Goal: Task Accomplishment & Management: Manage account settings

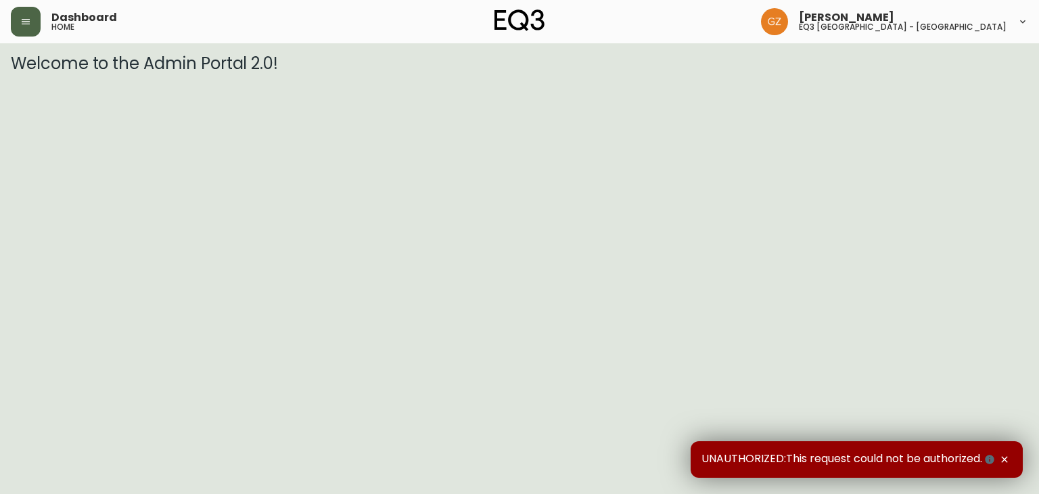
click at [23, 28] on button "button" at bounding box center [26, 22] width 30 height 30
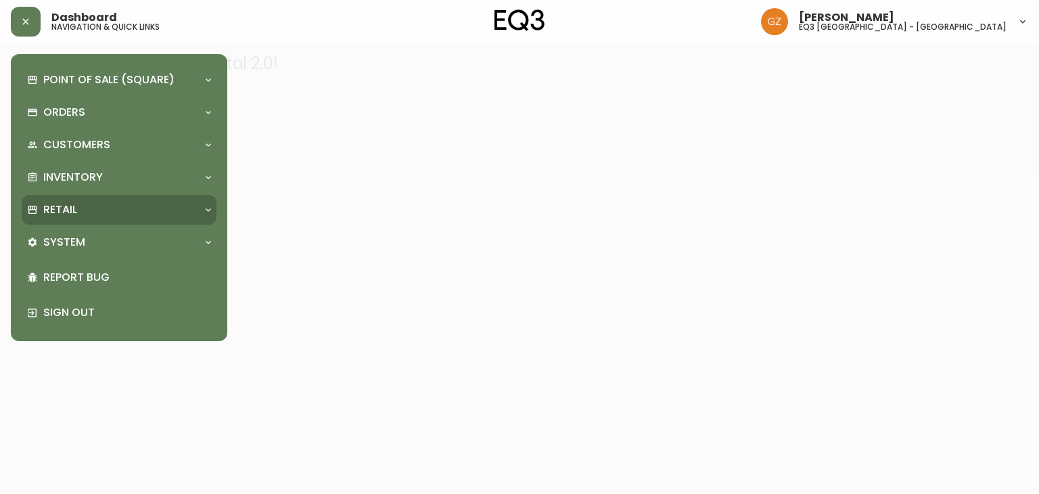
click at [60, 216] on p "Retail" at bounding box center [60, 209] width 34 height 15
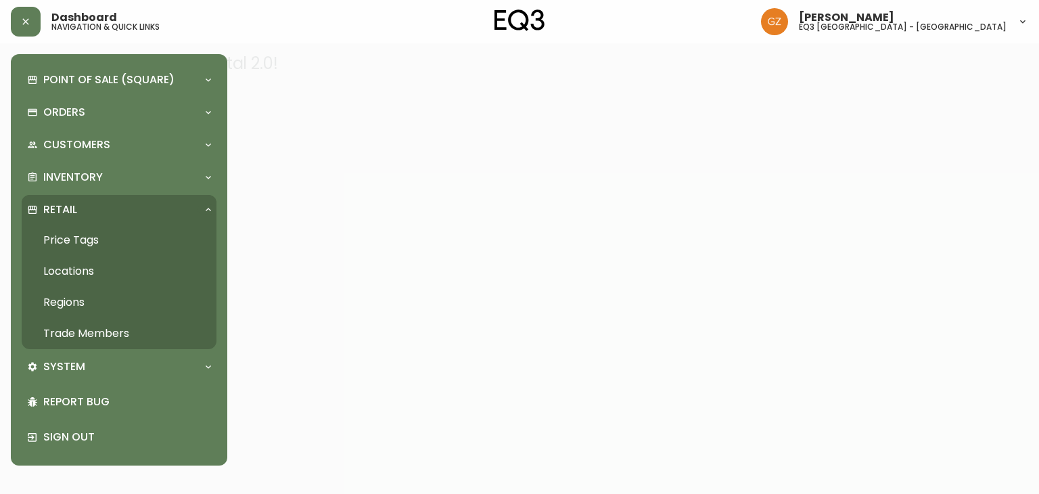
click at [70, 333] on link "Trade Members" at bounding box center [119, 333] width 195 height 31
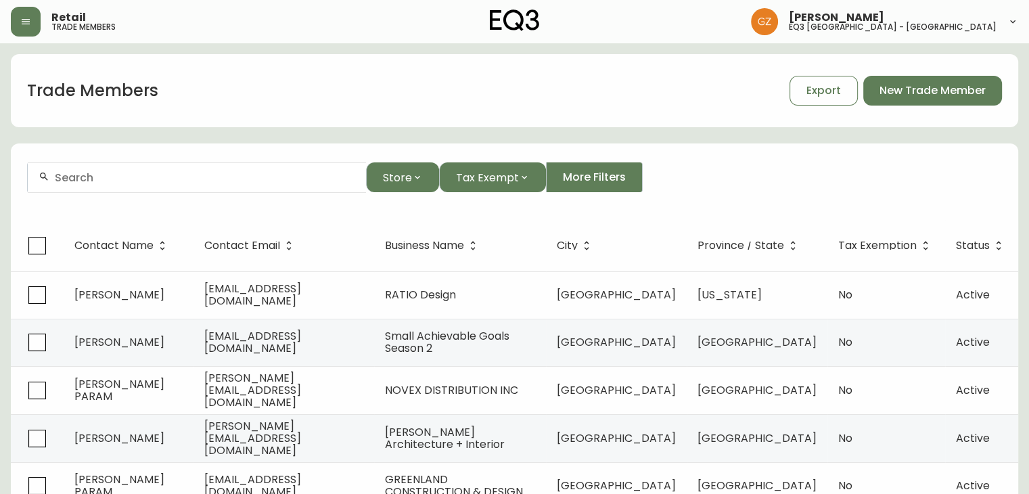
click at [127, 185] on div at bounding box center [197, 177] width 338 height 30
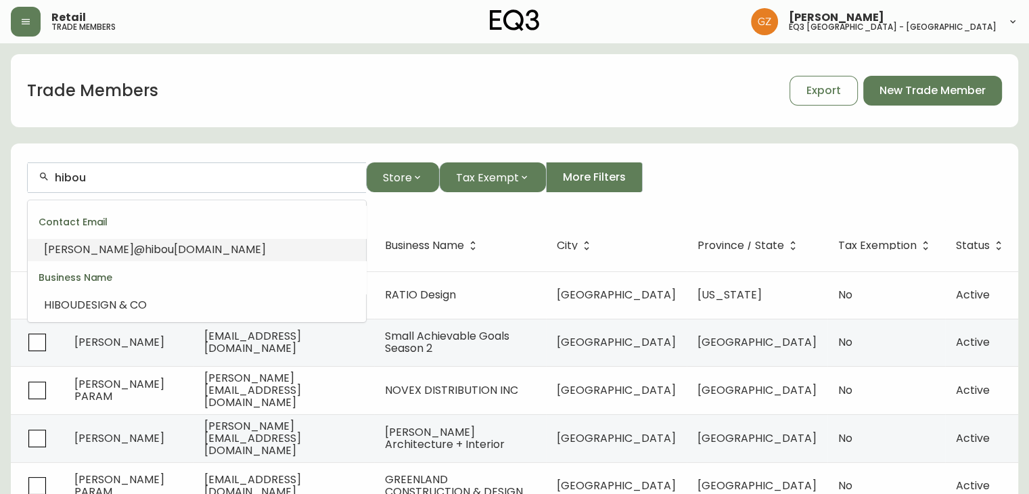
click at [138, 300] on span "DESIGN & CO" at bounding box center [112, 305] width 70 height 16
type input "HIBOU DESIGN & CO"
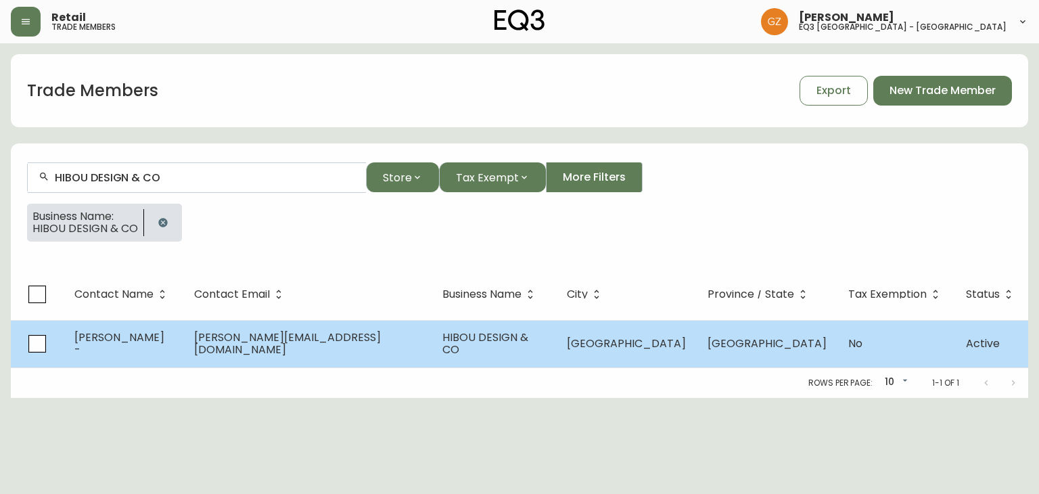
click at [296, 328] on td "[PERSON_NAME][EMAIL_ADDRESS][DOMAIN_NAME]" at bounding box center [307, 343] width 248 height 47
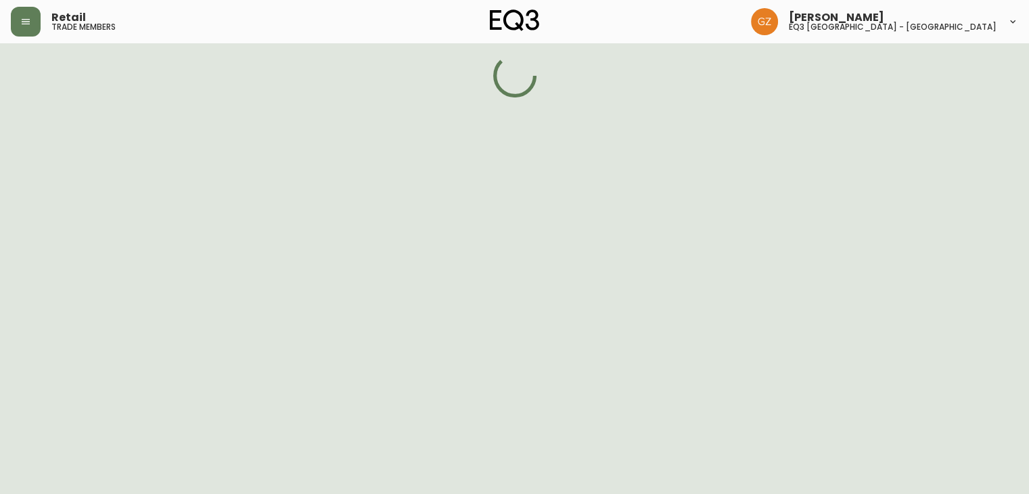
select select "QC"
select select "CA"
select select "CA_FR"
select select "Outreach from a Trade Rep"
select select "Interior Designer"
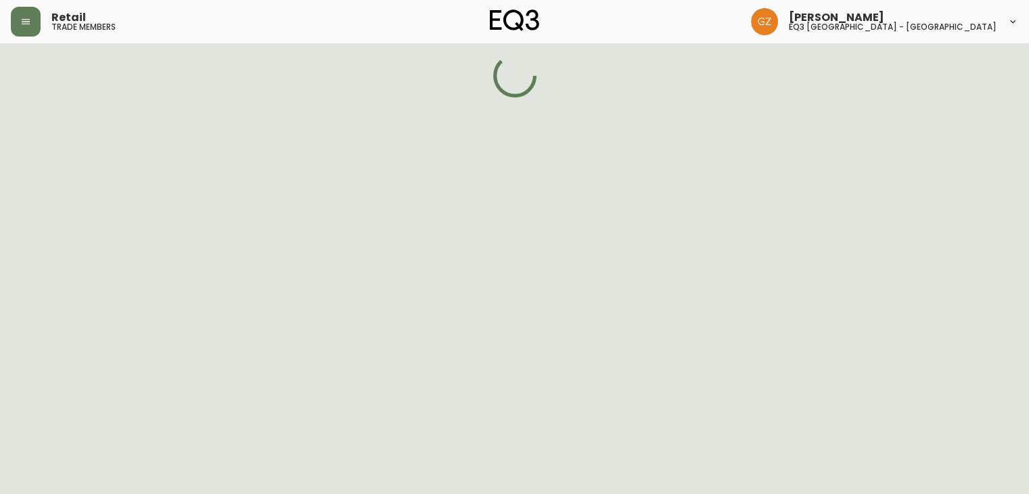
select select "false"
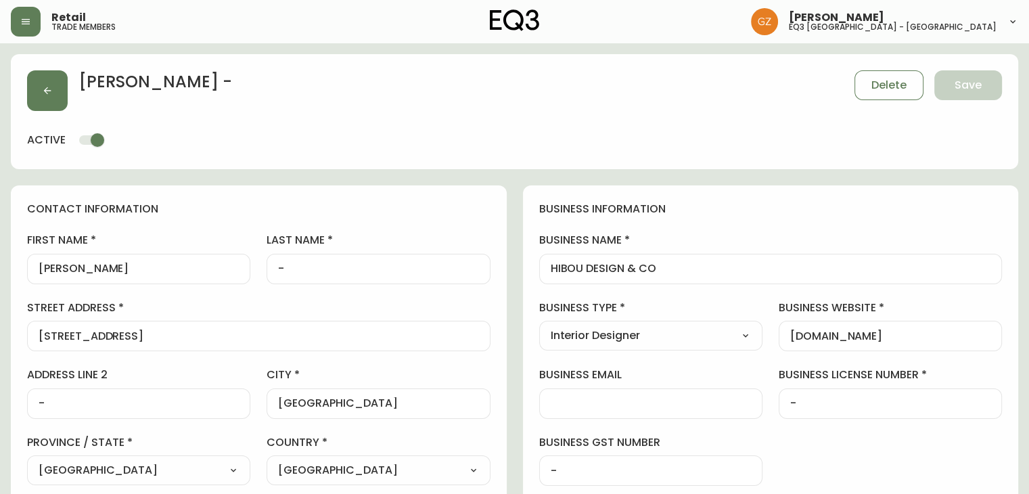
type input "EQ3 [GEOGRAPHIC_DATA] - [GEOGRAPHIC_DATA]"
select select "cjw10z96t00cw6gs04aeyfqxf"
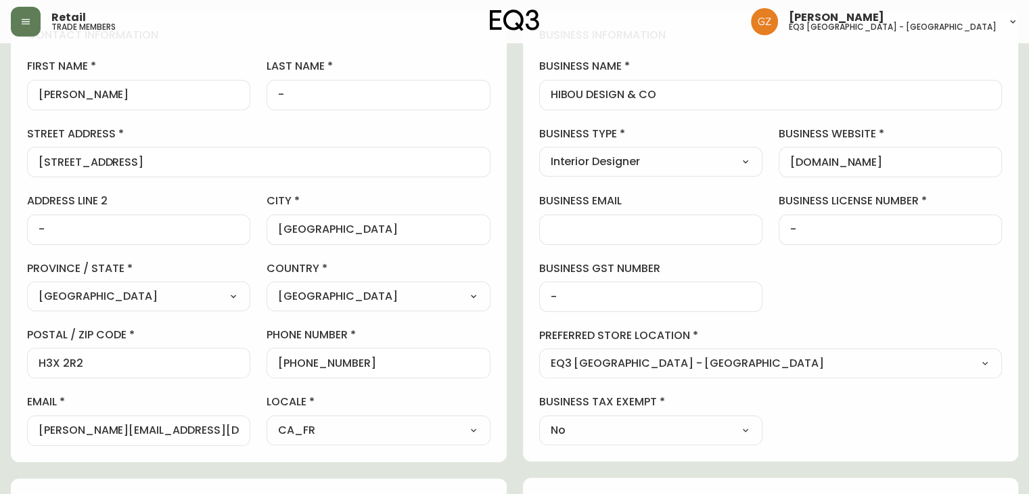
scroll to position [68, 0]
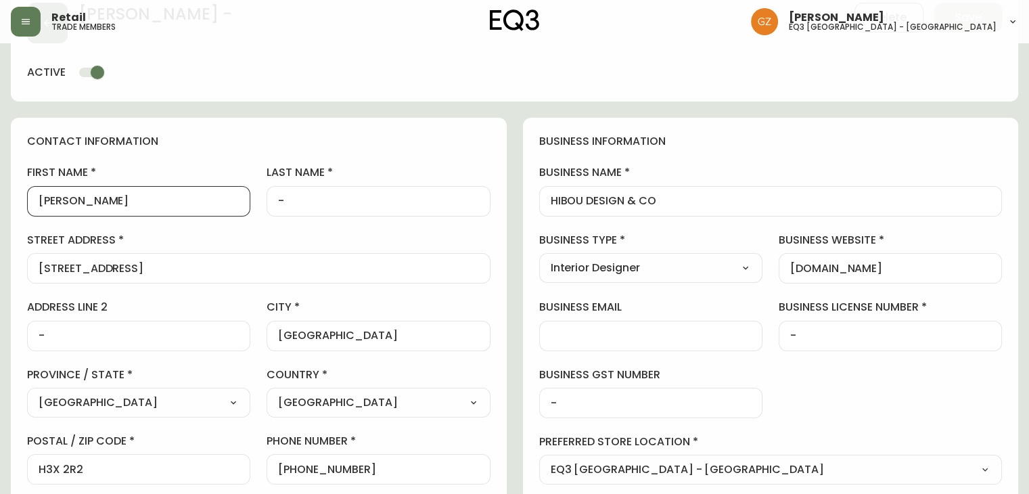
click at [141, 199] on input "[PERSON_NAME]" at bounding box center [139, 201] width 200 height 13
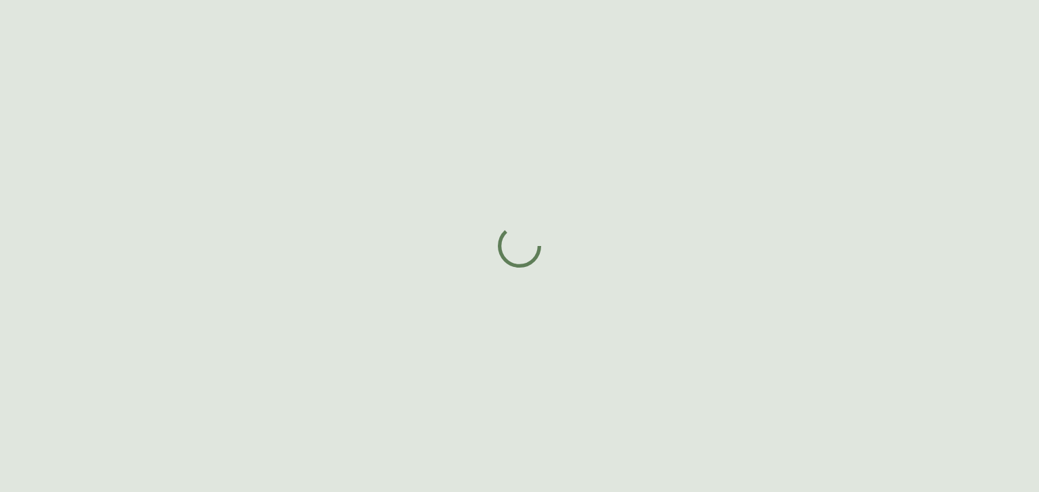
select select "QC"
select select "CA"
select select "CA_FR"
select select "Outreach from a Trade Rep"
select select "Interior Designer"
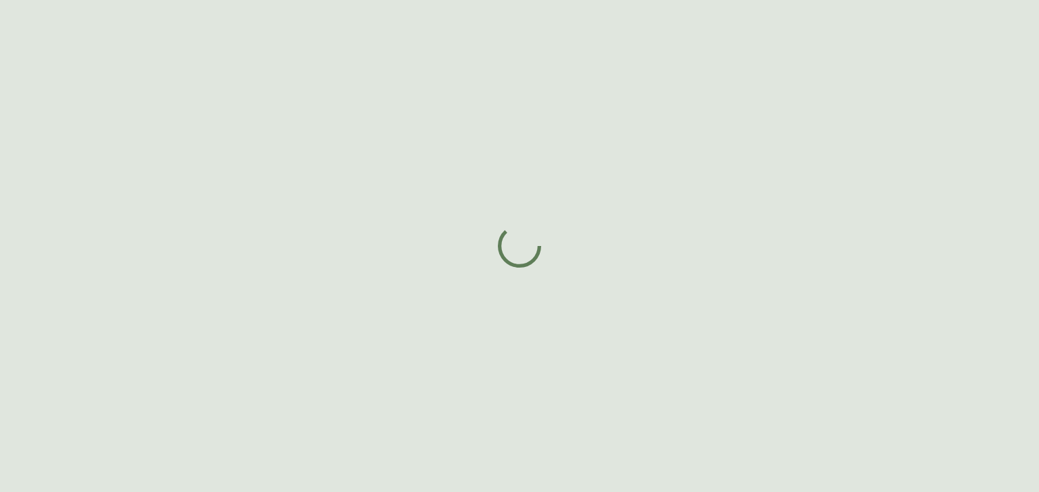
select select "false"
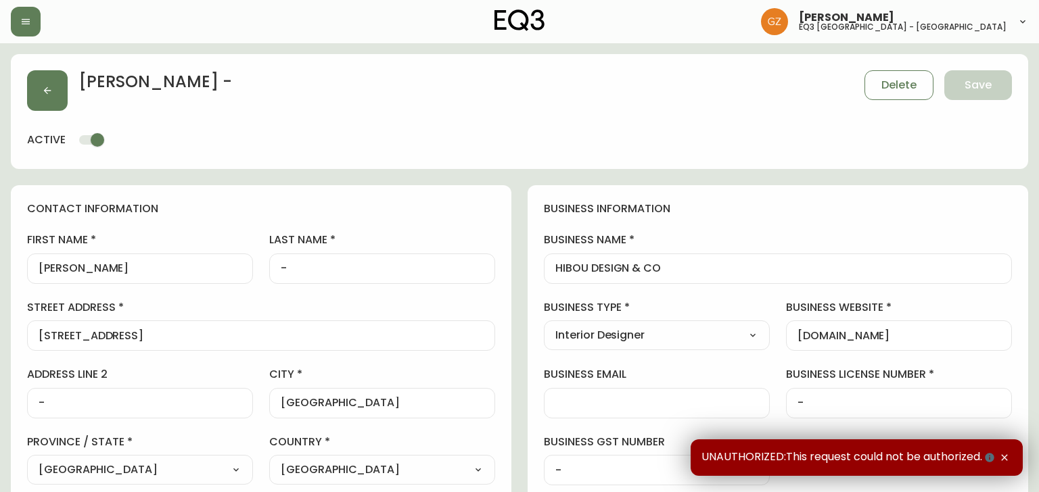
type input "EQ3 [GEOGRAPHIC_DATA] - [GEOGRAPHIC_DATA]"
select select "cjw10z96t00cw6gs04aeyfqxf"
